Goal: Task Accomplishment & Management: Manage account settings

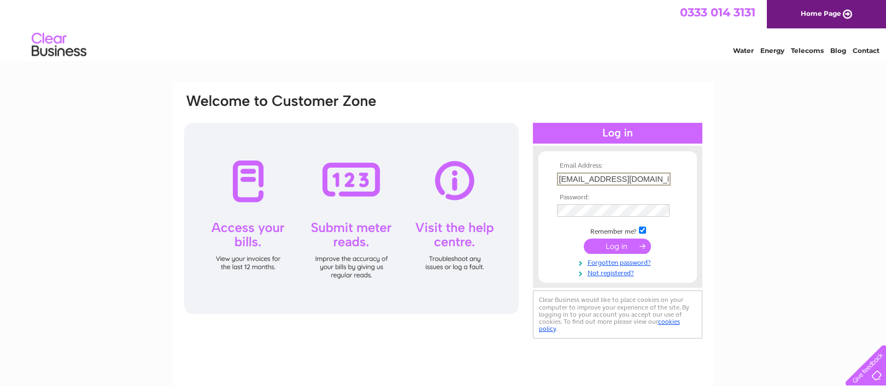
type input "[EMAIL_ADDRESS][DOMAIN_NAME]"
click at [583, 239] on input "submit" at bounding box center [616, 246] width 67 height 15
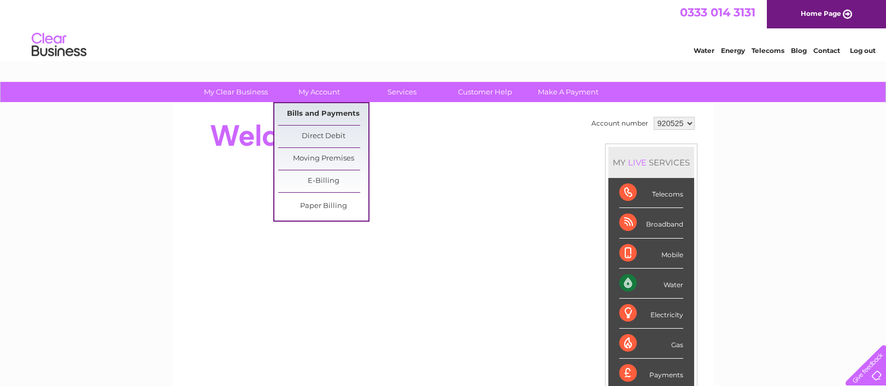
click at [320, 108] on link "Bills and Payments" at bounding box center [323, 114] width 90 height 22
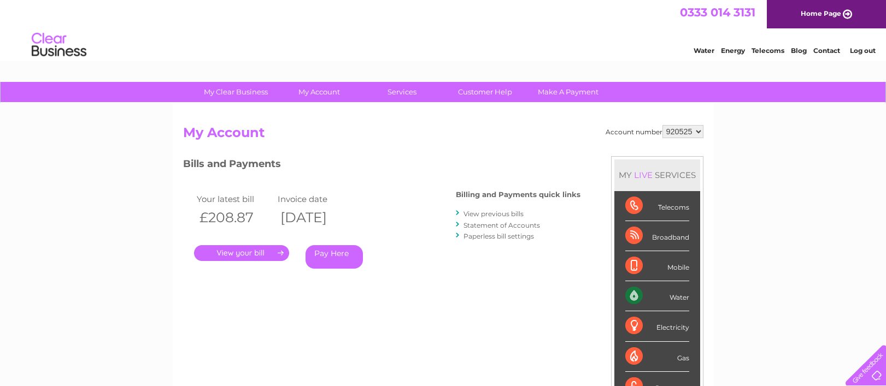
click at [232, 254] on link "." at bounding box center [241, 253] width 95 height 16
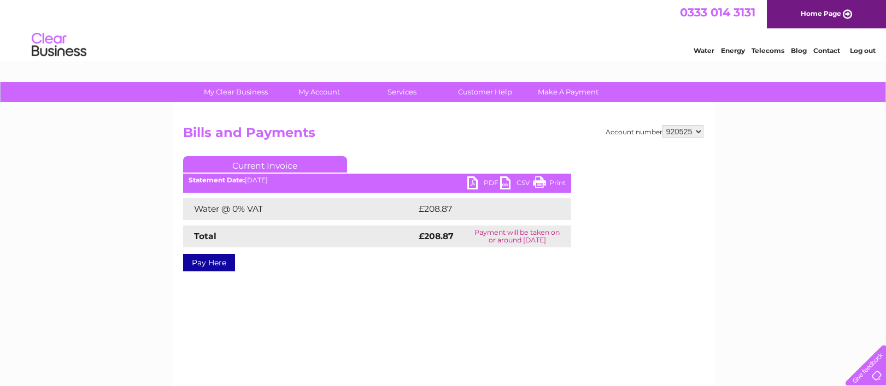
click at [489, 184] on link "PDF" at bounding box center [483, 184] width 33 height 16
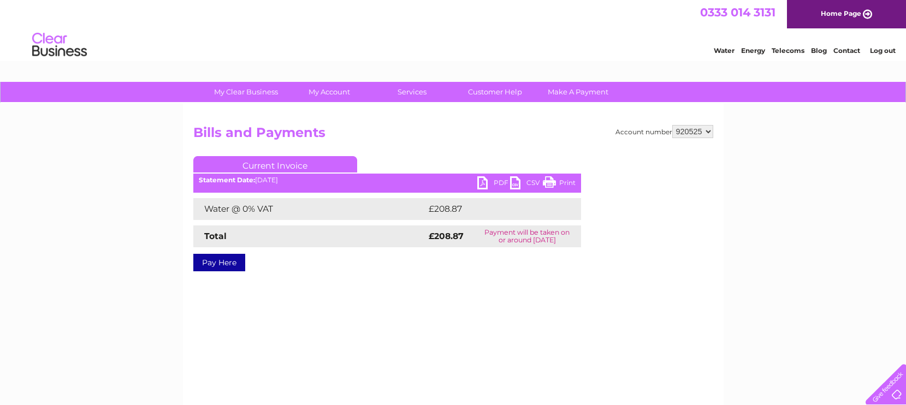
click at [885, 386] on div at bounding box center [883, 382] width 45 height 45
